Goal: Obtain resource: Obtain resource

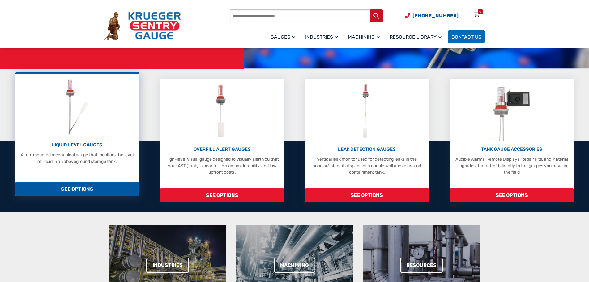
click at [62, 135] on img at bounding box center [77, 106] width 33 height 59
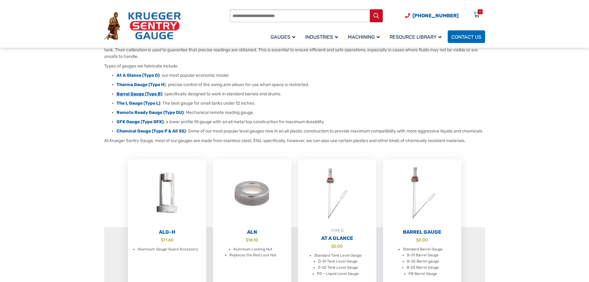
scroll to position [62, 0]
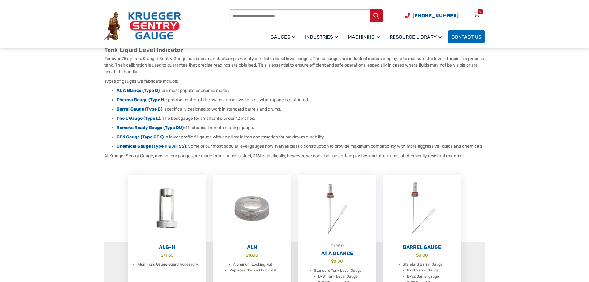
click at [146, 97] on strong "Therma Gauge (Type H" at bounding box center [141, 99] width 48 height 5
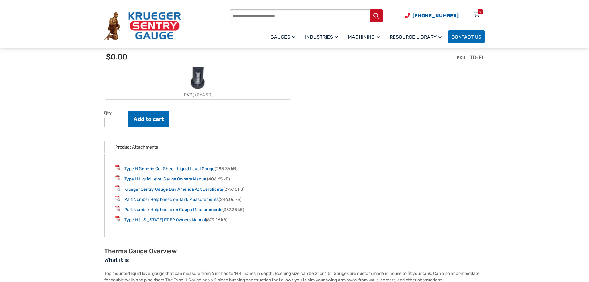
scroll to position [865, 0]
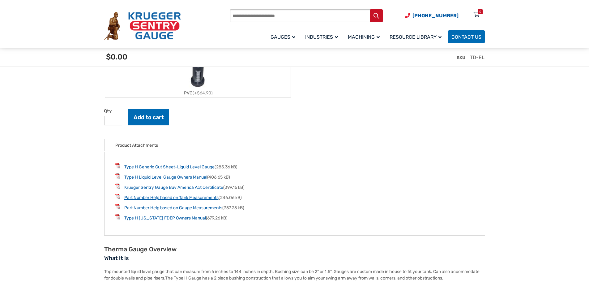
click at [204, 198] on link "Part Number Help based on Tank Measurements" at bounding box center [171, 197] width 94 height 5
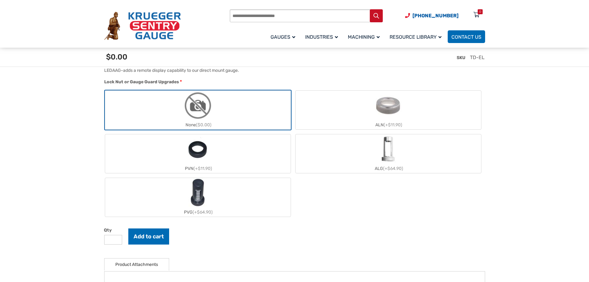
scroll to position [680, 0]
